Goal: Task Accomplishment & Management: Complete application form

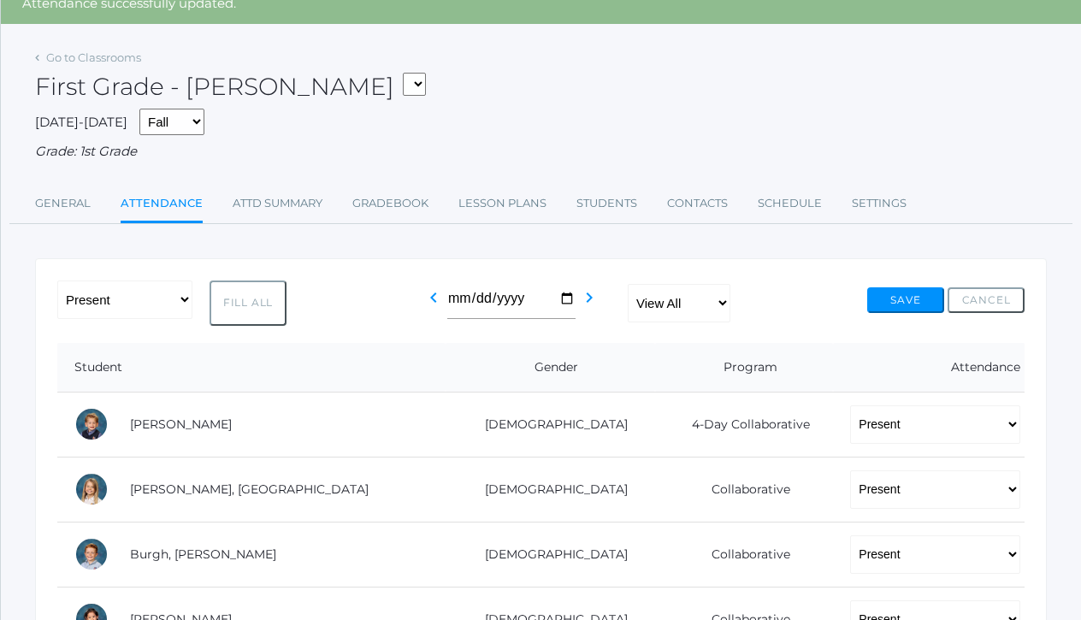
scroll to position [76, 0]
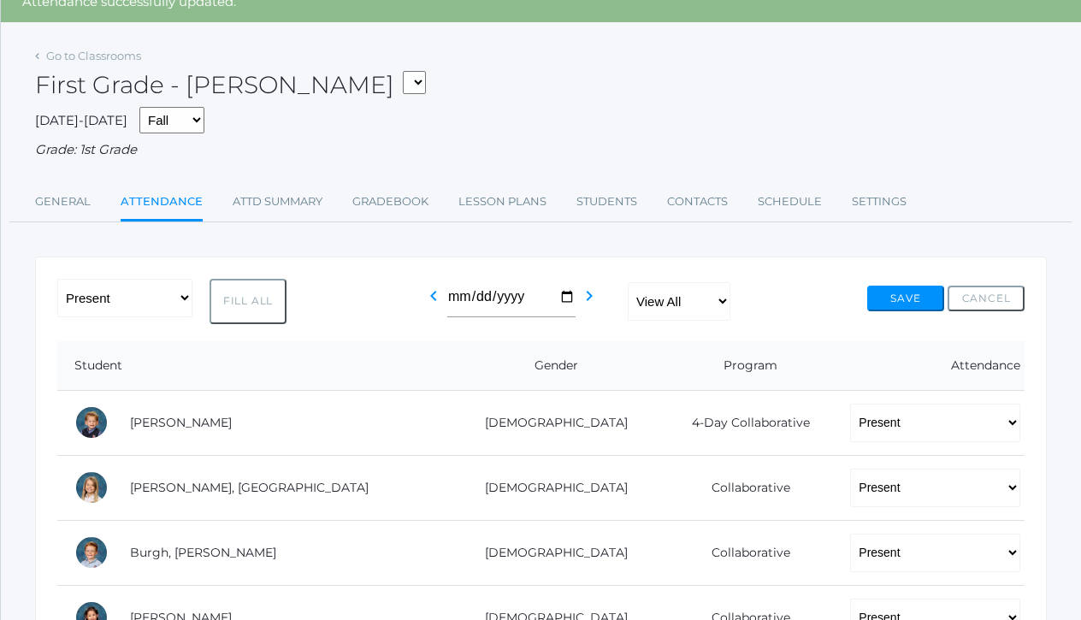
click at [162, 186] on link "Attendance" at bounding box center [162, 203] width 82 height 37
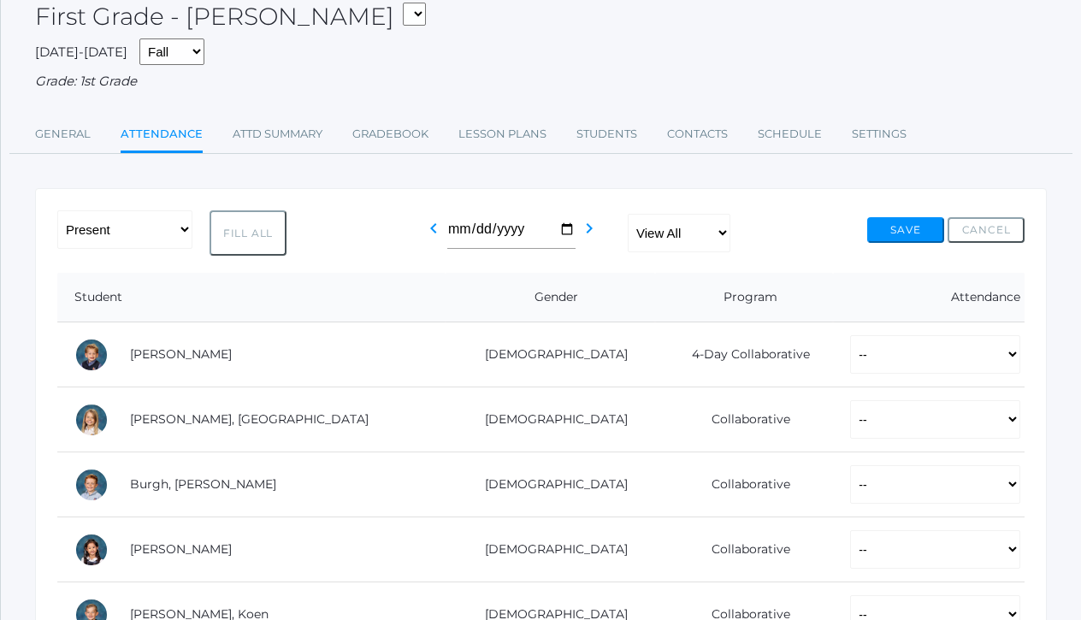
scroll to position [168, 0]
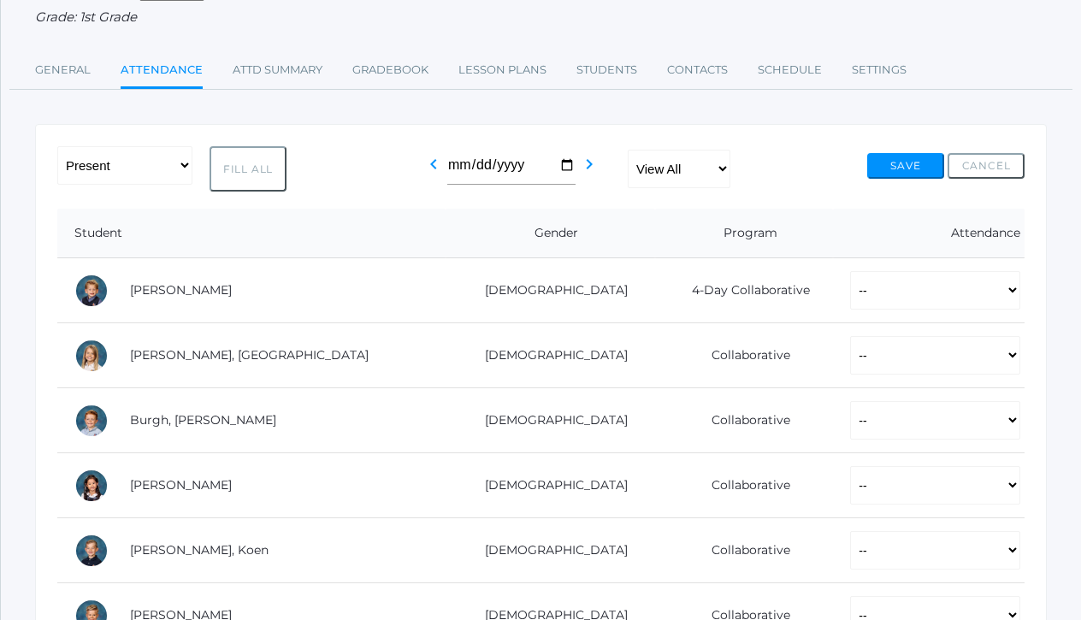
click at [258, 168] on button "Fill All" at bounding box center [248, 168] width 77 height 45
select select "P"
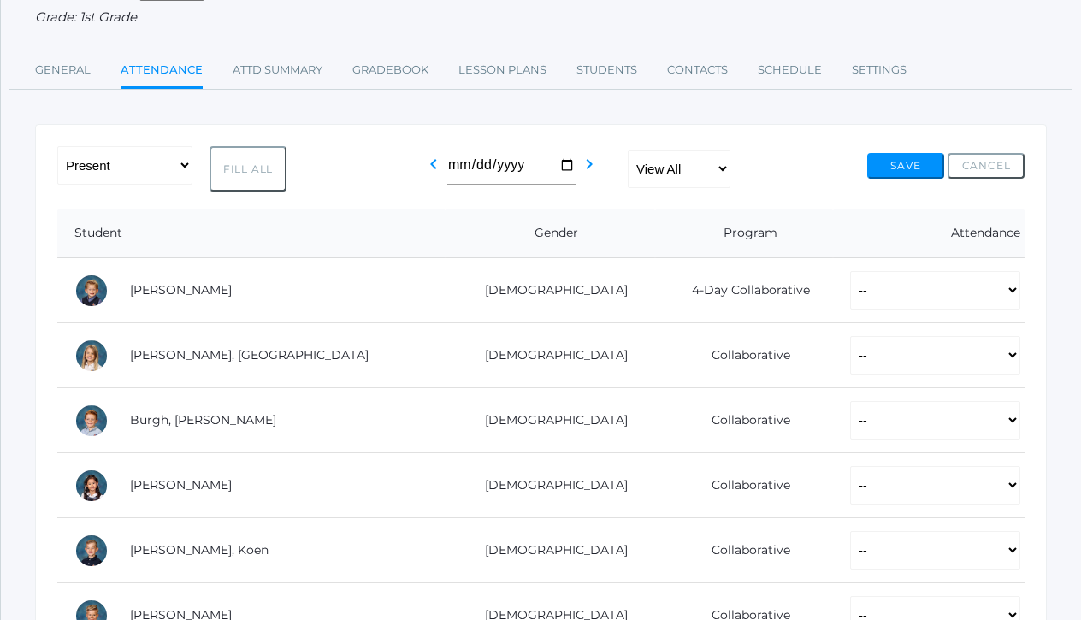
select select "P"
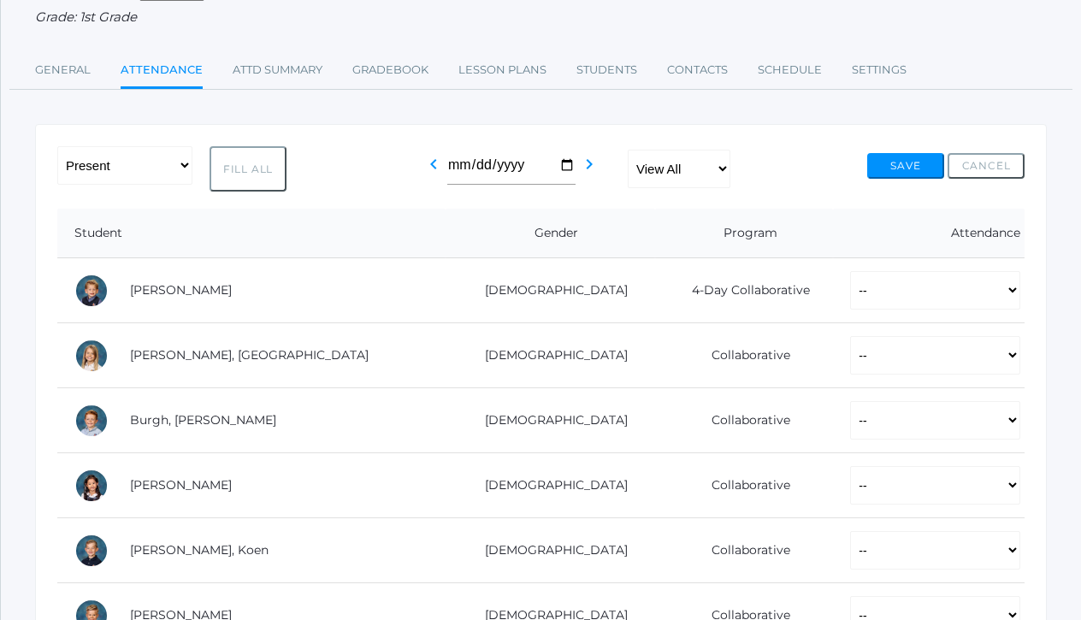
select select "P"
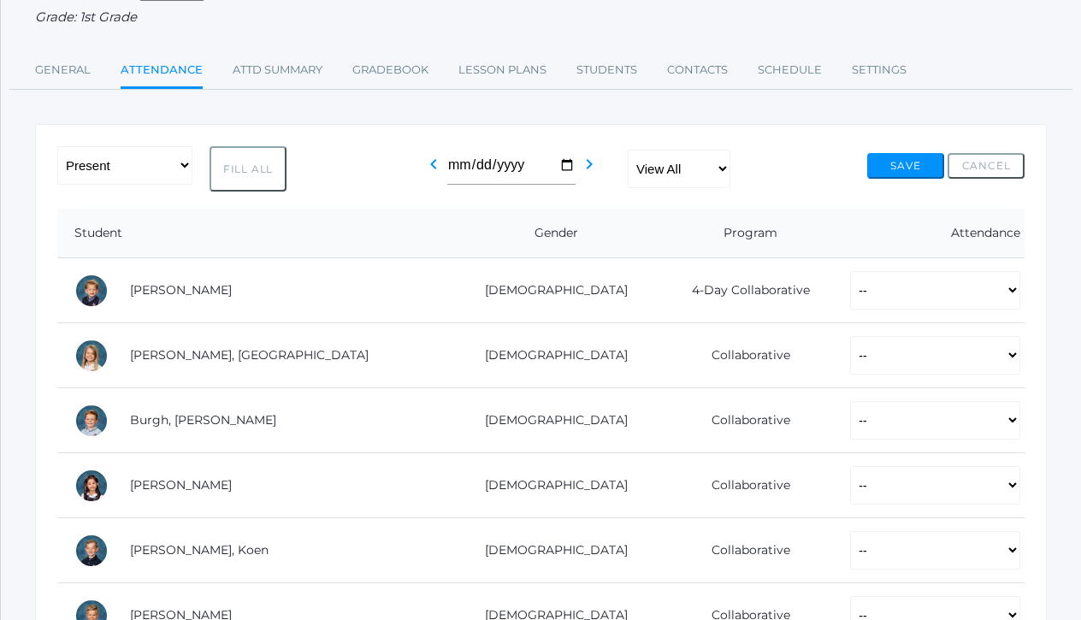
select select "P"
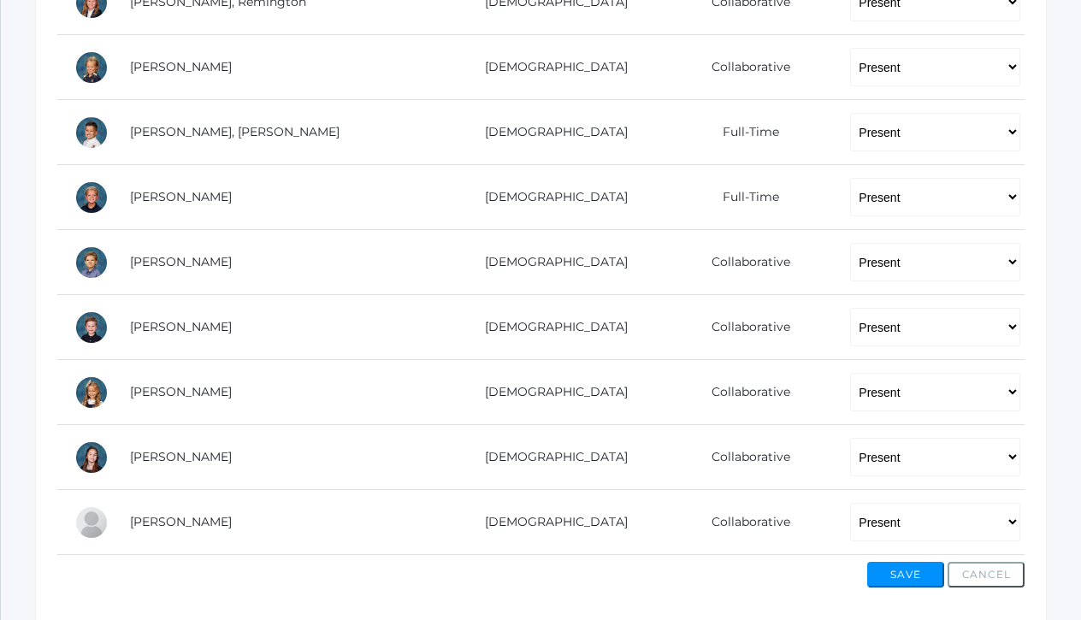
scroll to position [1070, 0]
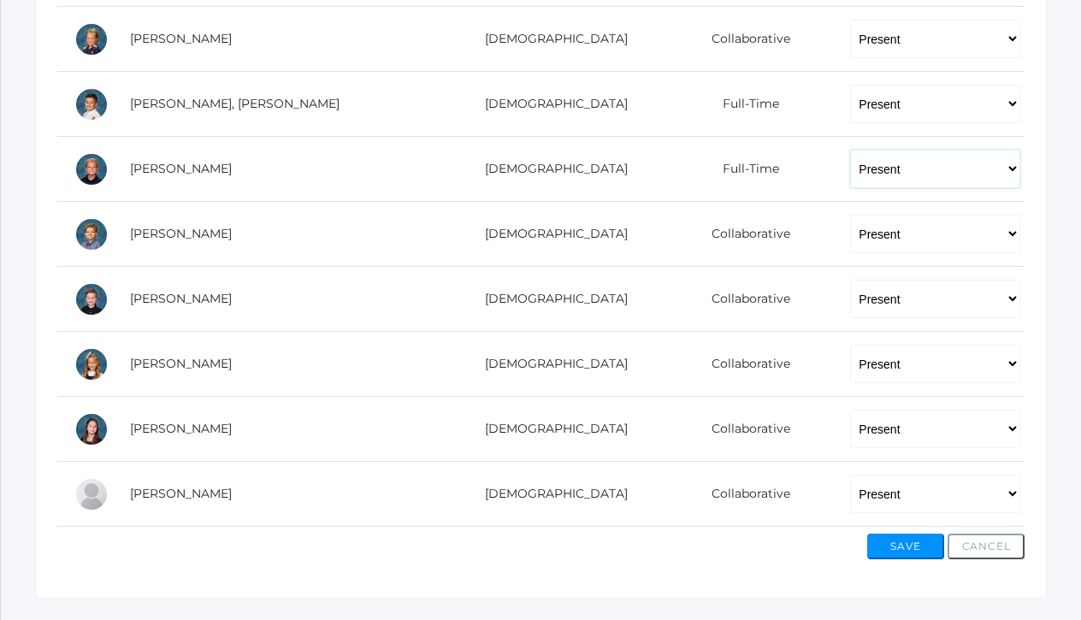
select select "AU"
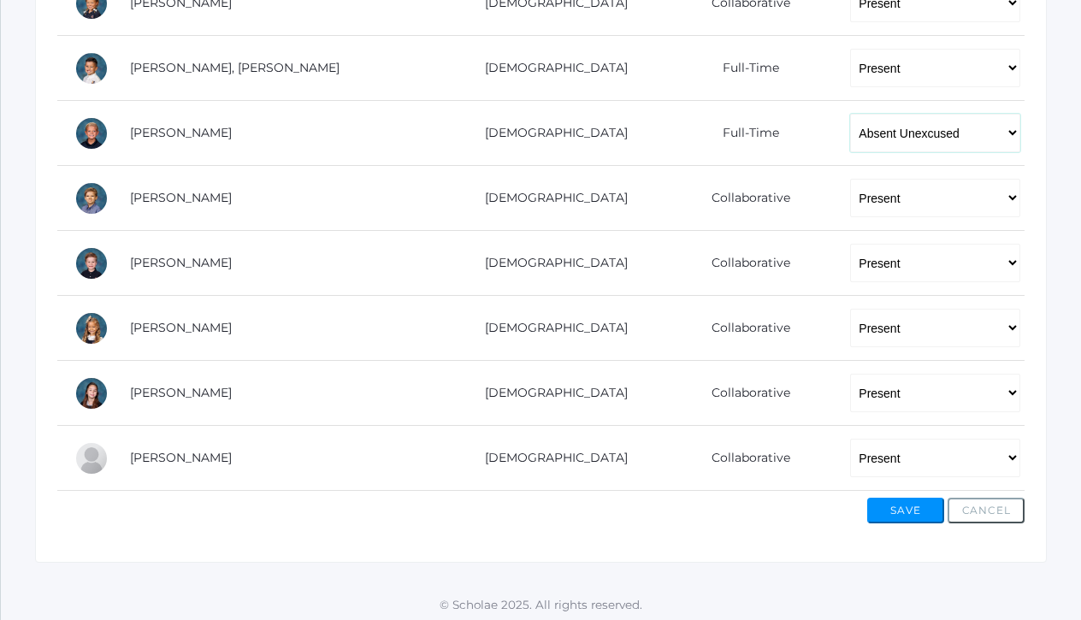
scroll to position [1104, 0]
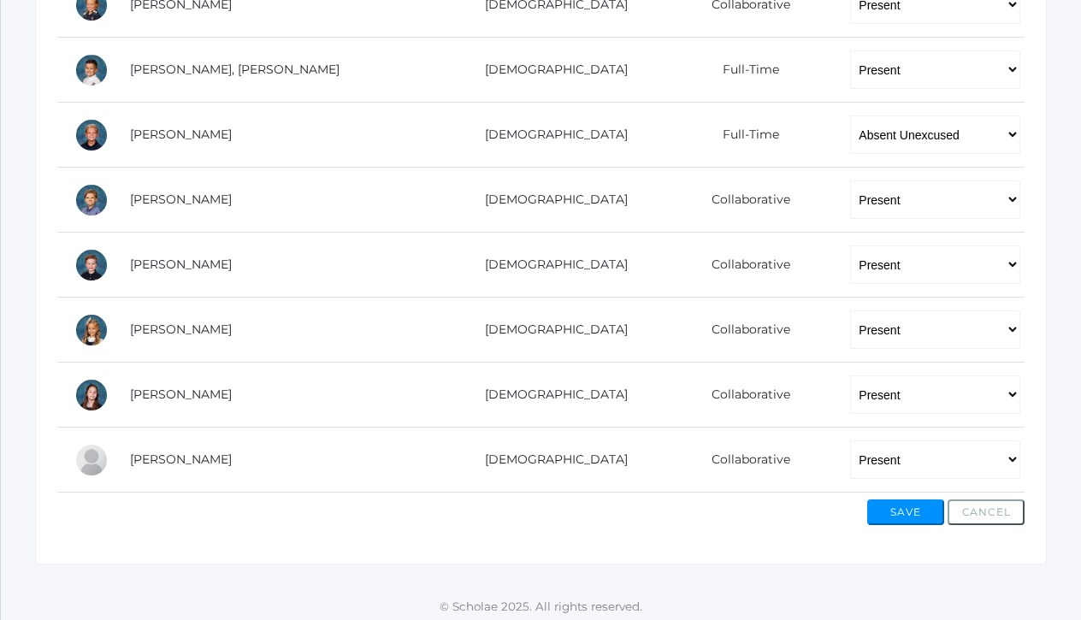
click at [902, 504] on button "Save" at bounding box center [905, 513] width 77 height 26
